Goal: Task Accomplishment & Management: Use online tool/utility

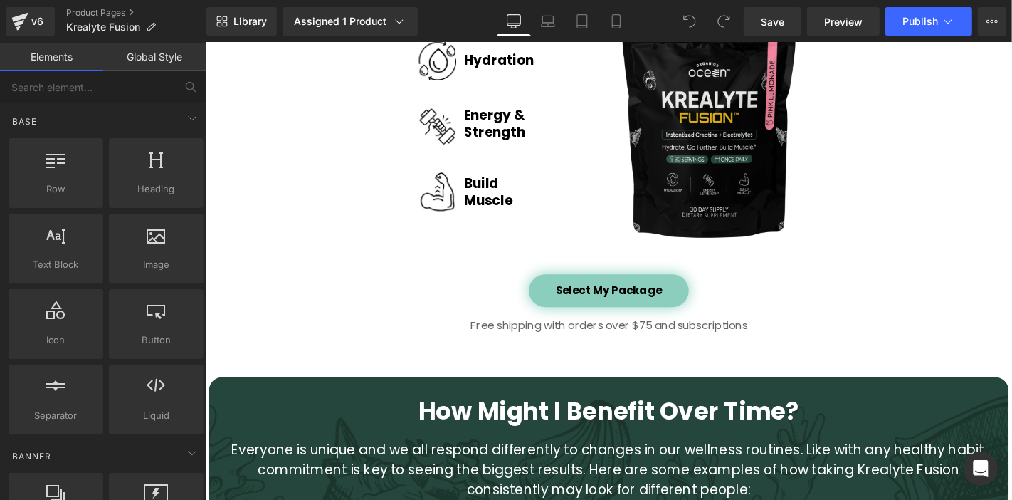
scroll to position [2233, 0]
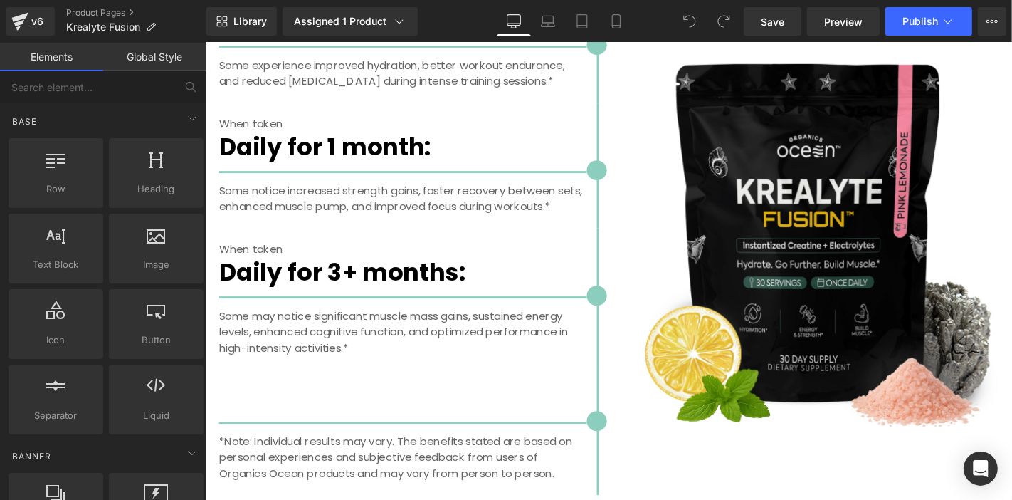
scroll to position [3017, 3]
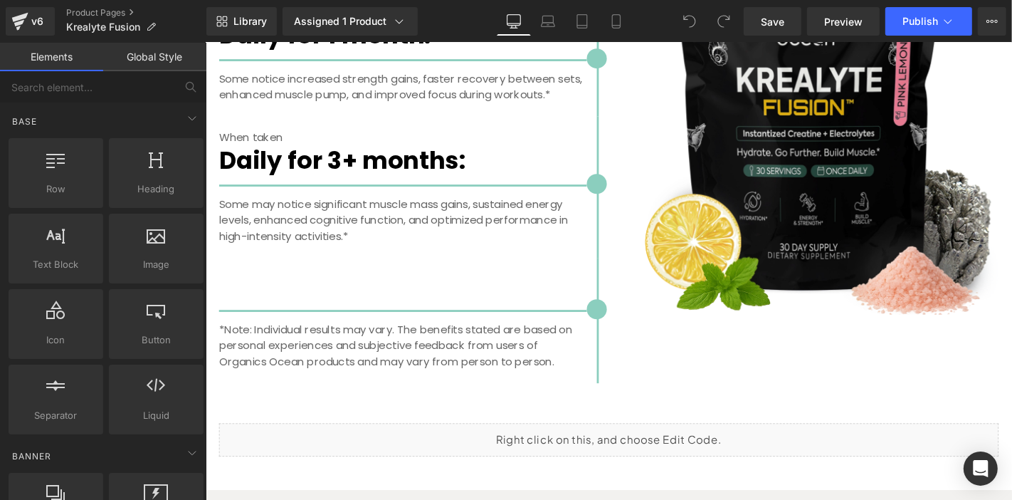
click at [100, 17] on link "Product Pages" at bounding box center [136, 12] width 140 height 11
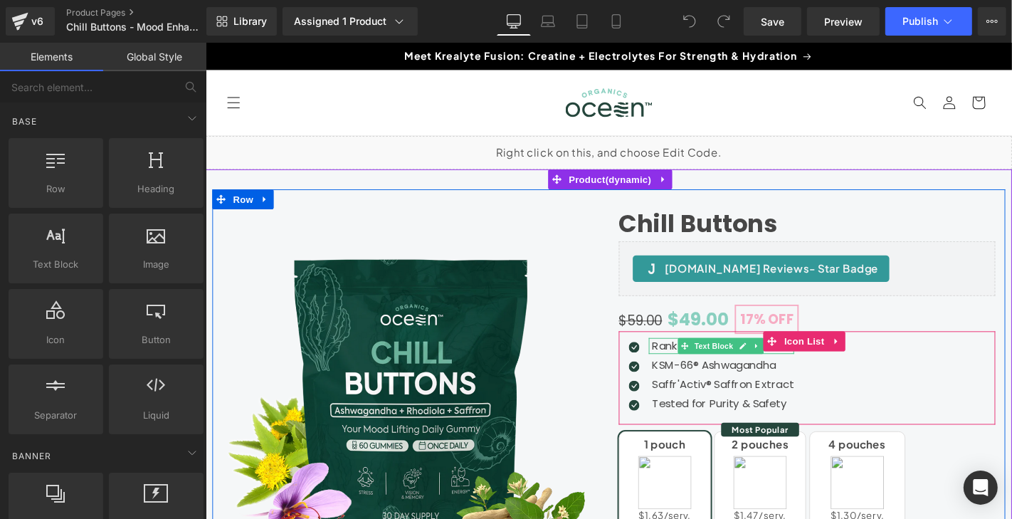
click at [790, 363] on icon at bounding box center [794, 366] width 8 height 9
click at [794, 363] on link at bounding box center [801, 365] width 15 height 17
click at [694, 367] on p "Ranked #1 Brand of 2025*" at bounding box center [758, 365] width 152 height 17
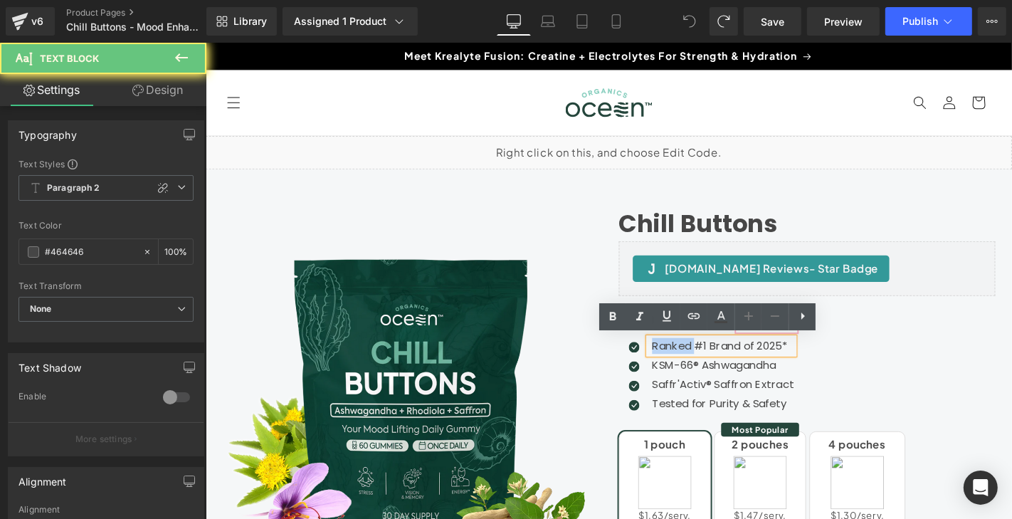
click at [694, 367] on p "Ranked #1 Brand of 2025*" at bounding box center [758, 365] width 152 height 17
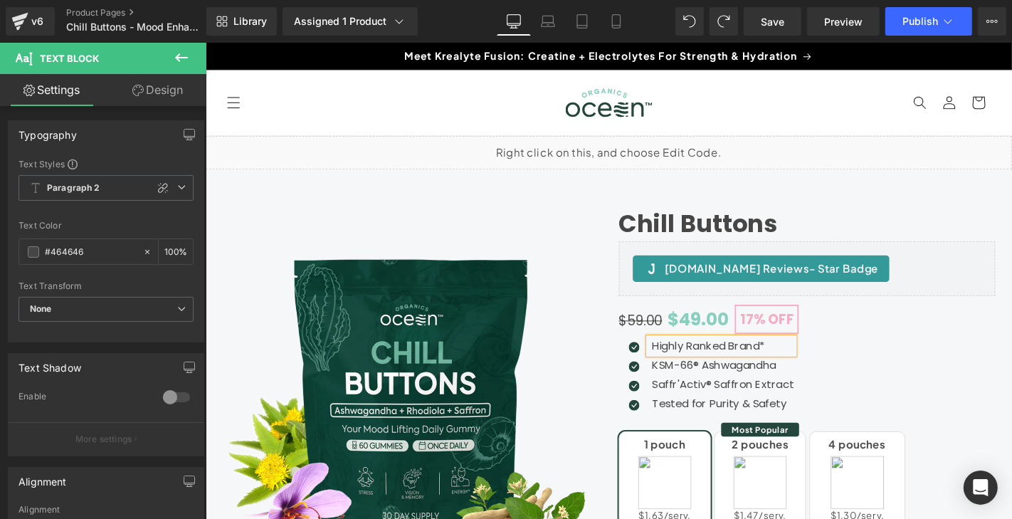
click at [720, 363] on p "Highly Ranked Brand*" at bounding box center [758, 365] width 152 height 17
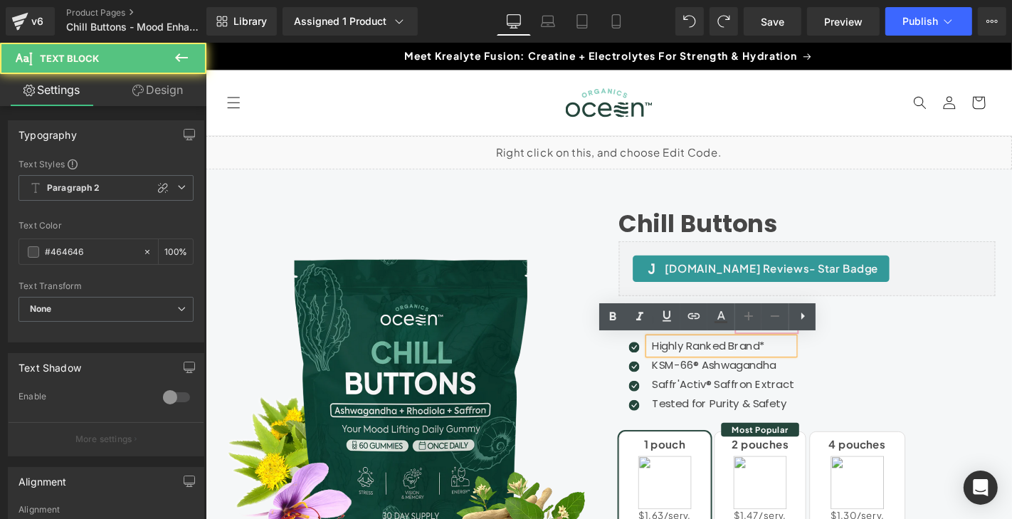
click at [720, 363] on p "Highly Ranked Brand*" at bounding box center [758, 365] width 152 height 17
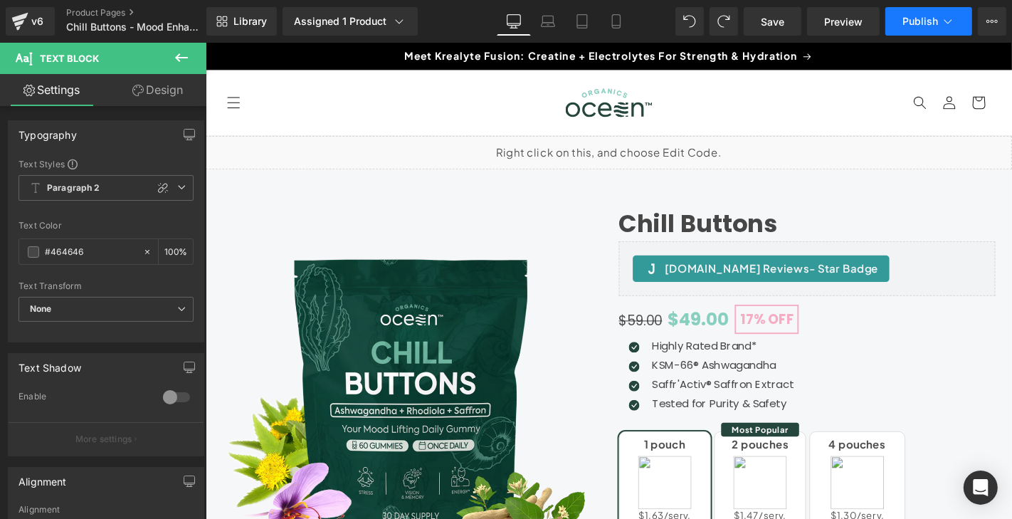
click at [924, 23] on span "Publish" at bounding box center [921, 21] width 36 height 11
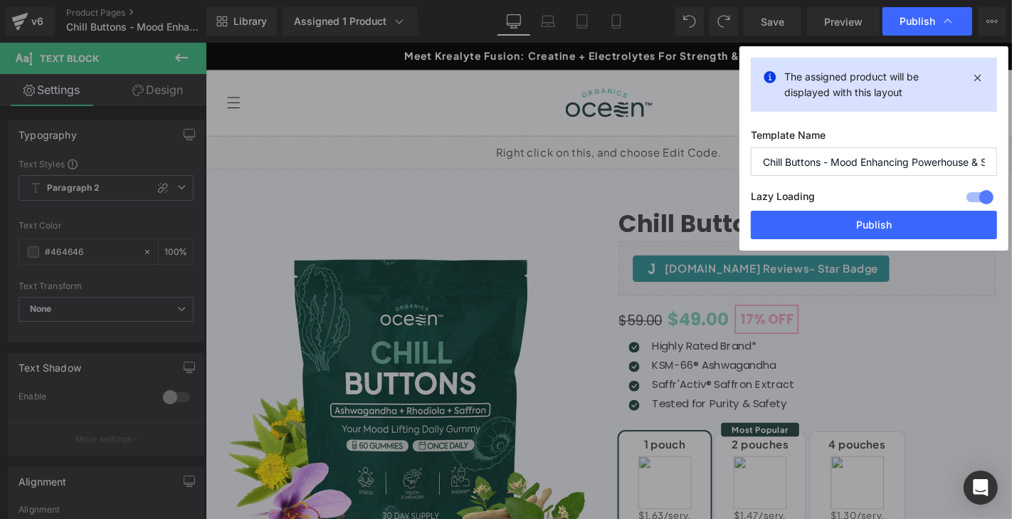
click at [849, 206] on div "Lazy Loading Build Upgrade plan to unlock" at bounding box center [874, 198] width 246 height 23
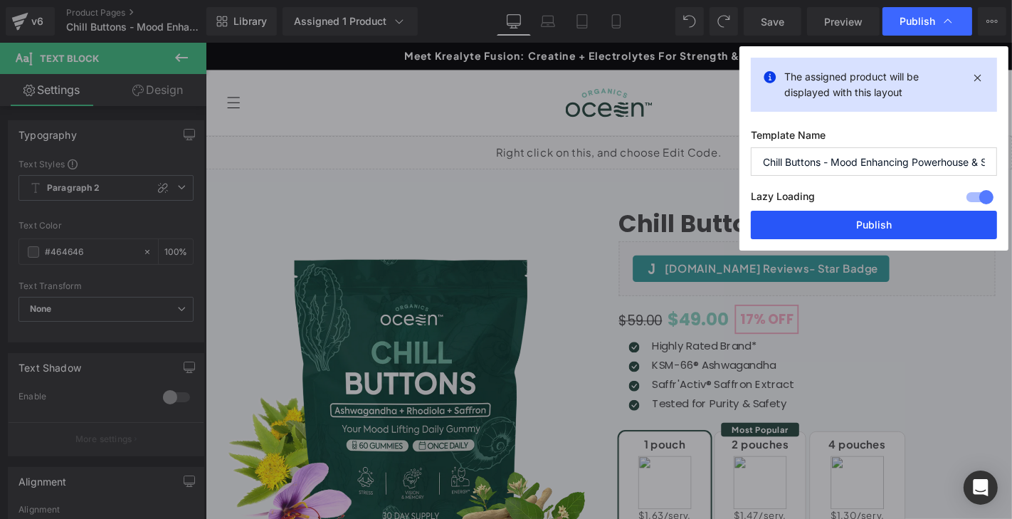
click at [804, 218] on button "Publish" at bounding box center [874, 225] width 246 height 28
